Goal: Task Accomplishment & Management: Complete application form

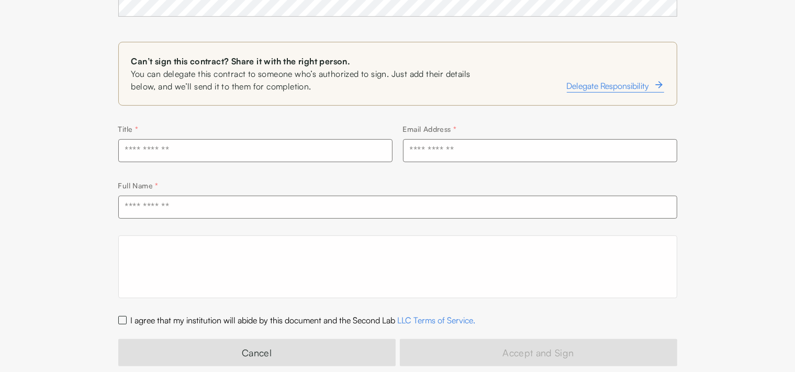
scroll to position [466, 0]
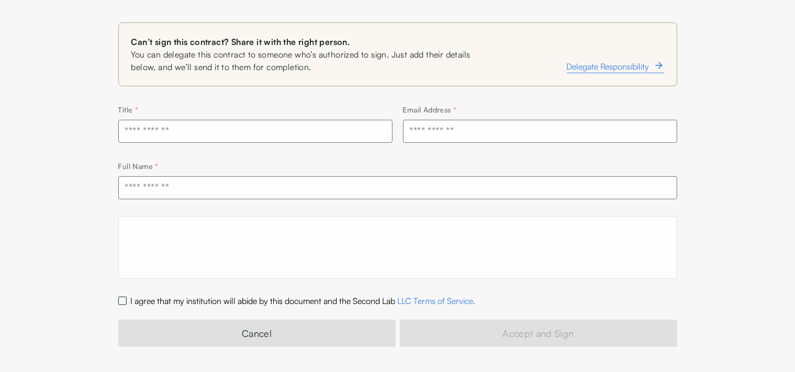
click at [221, 136] on input "text" at bounding box center [255, 131] width 274 height 23
type input "**********"
click at [440, 136] on input "text" at bounding box center [540, 131] width 274 height 23
type input "**********"
click at [173, 186] on input "text" at bounding box center [397, 187] width 559 height 23
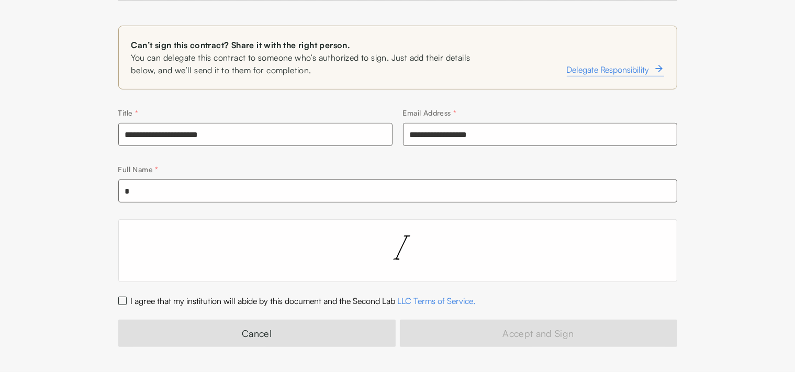
scroll to position [463, 0]
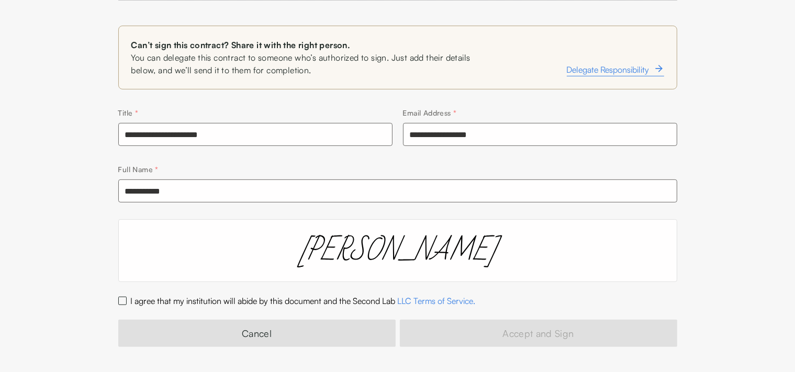
type input "**********"
click at [119, 296] on div "I agree that my institution will abide by this document and the Second Lab LLC …" at bounding box center [397, 301] width 559 height 13
click at [122, 299] on button "I agree that my institution will abide by this document and the Second Lab LLC …" at bounding box center [122, 301] width 8 height 8
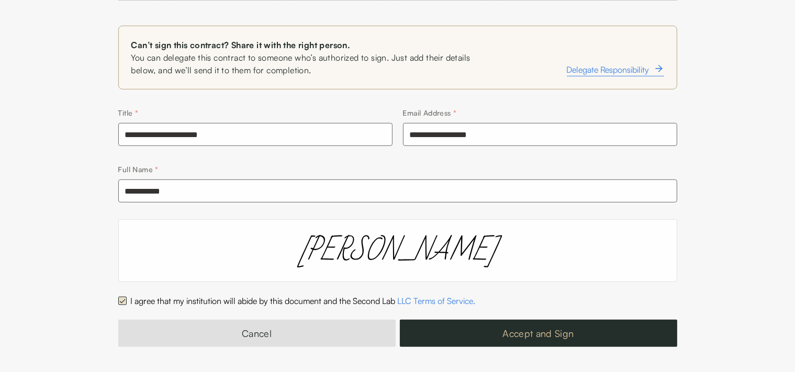
click at [531, 337] on button "Accept and Sign" at bounding box center [538, 333] width 277 height 27
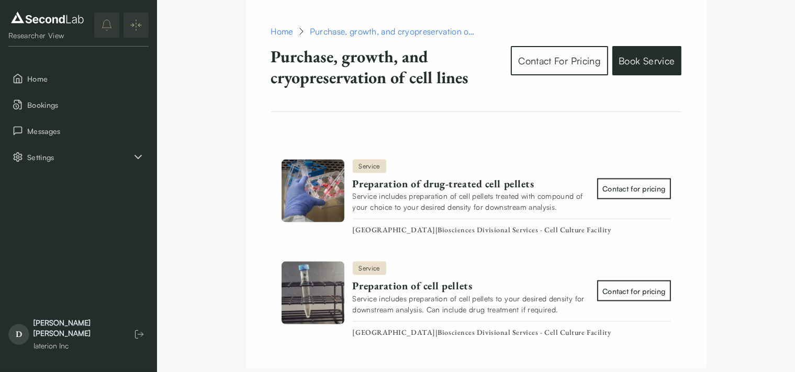
scroll to position [1438, 0]
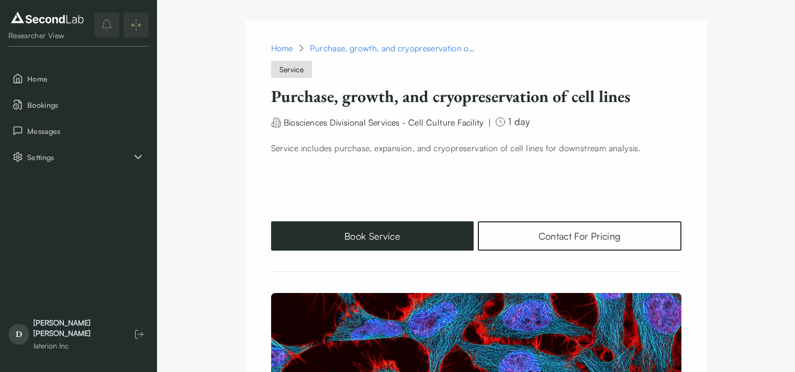
scroll to position [858, 0]
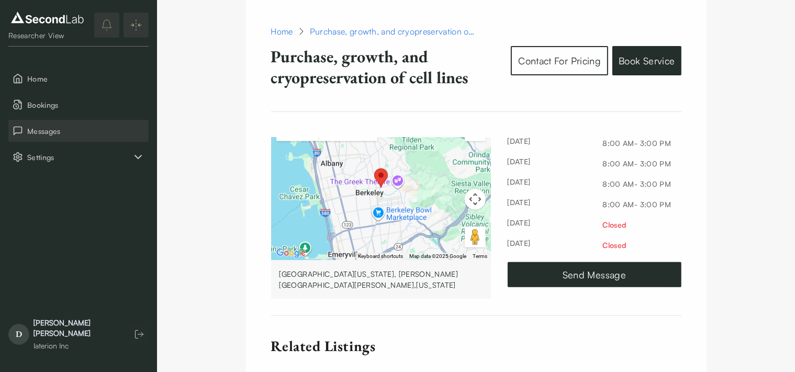
click at [55, 136] on span "Messages" at bounding box center [85, 131] width 117 height 11
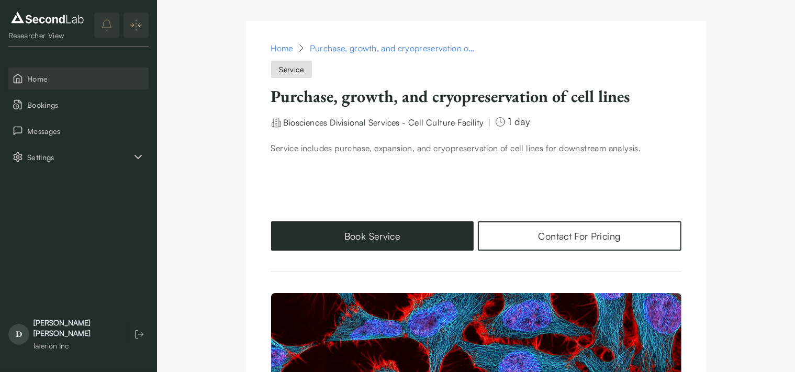
click at [49, 75] on span "Home" at bounding box center [85, 78] width 117 height 11
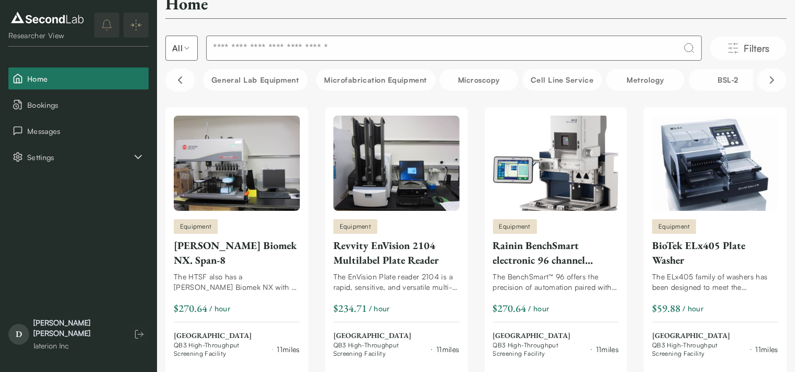
scroll to position [22, 0]
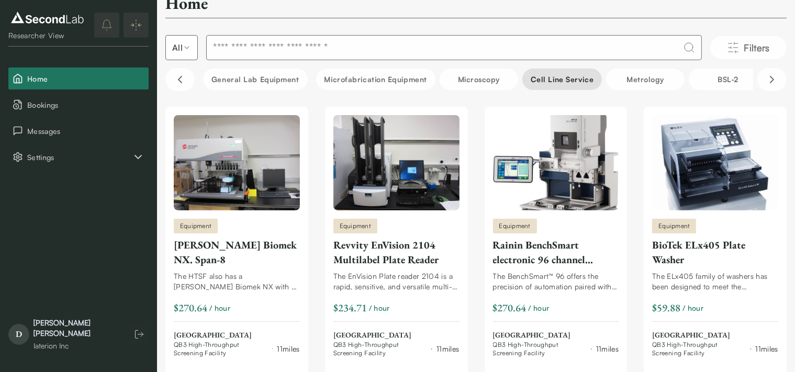
click at [560, 76] on button "Cell line service" at bounding box center [562, 79] width 80 height 21
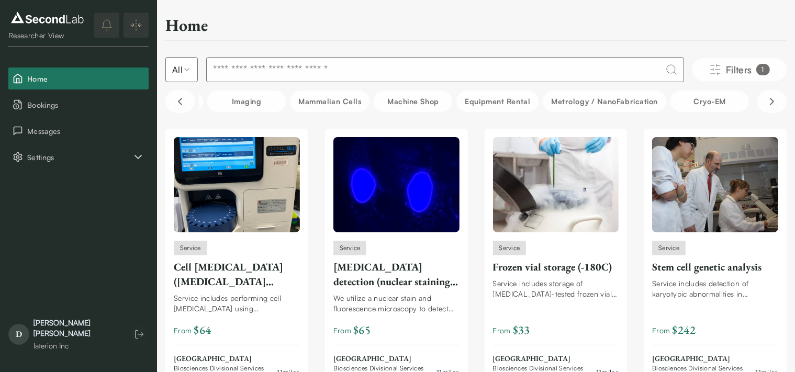
scroll to position [0, 567]
click at [331, 106] on button "Mammalian Cells" at bounding box center [327, 101] width 80 height 21
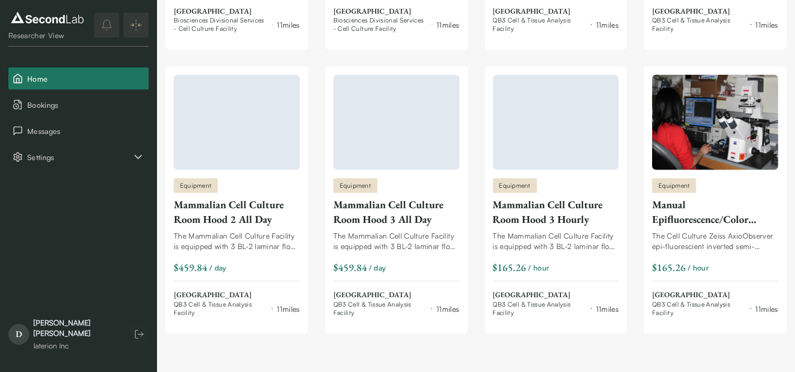
scroll to position [1252, 0]
